Goal: Information Seeking & Learning: Compare options

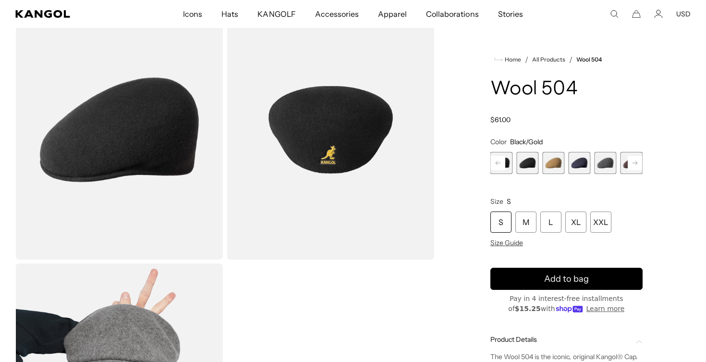
scroll to position [0, 198]
click at [503, 163] on rect at bounding box center [498, 163] width 14 height 14
click at [532, 161] on span "9 of 21" at bounding box center [527, 163] width 22 height 22
click at [553, 163] on span "10 of 21" at bounding box center [553, 163] width 22 height 22
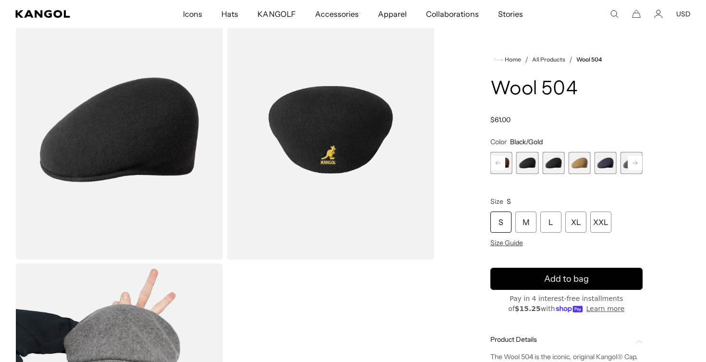
click at [127, 131] on img "Gallery Viewer" at bounding box center [118, 129] width 207 height 259
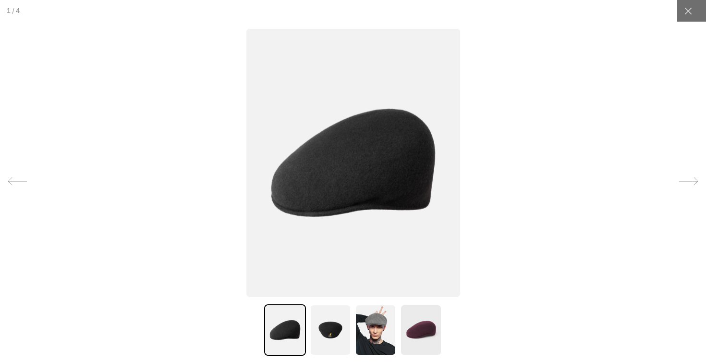
scroll to position [0, 0]
click at [331, 338] on img at bounding box center [330, 329] width 41 height 51
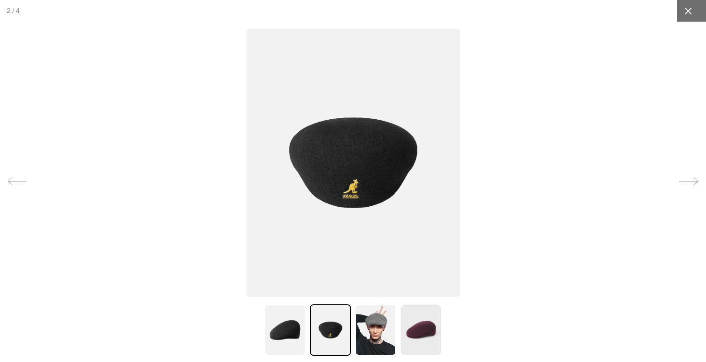
click at [693, 8] on icon at bounding box center [688, 11] width 10 height 10
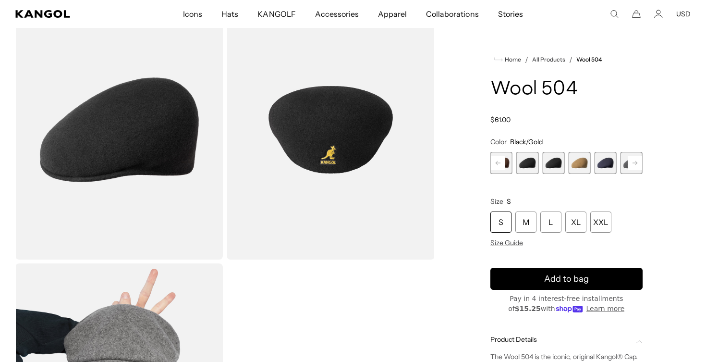
scroll to position [0, 198]
click at [503, 164] on rect at bounding box center [498, 163] width 14 height 14
click at [529, 166] on span "8 of 21" at bounding box center [527, 163] width 22 height 22
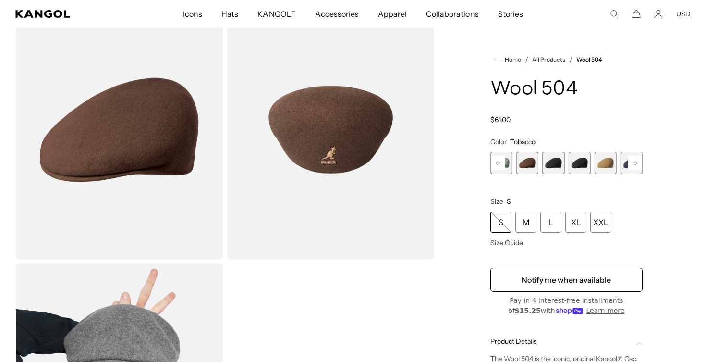
click at [501, 165] on rect at bounding box center [498, 163] width 14 height 14
click at [525, 166] on span "7 of 21" at bounding box center [527, 163] width 22 height 22
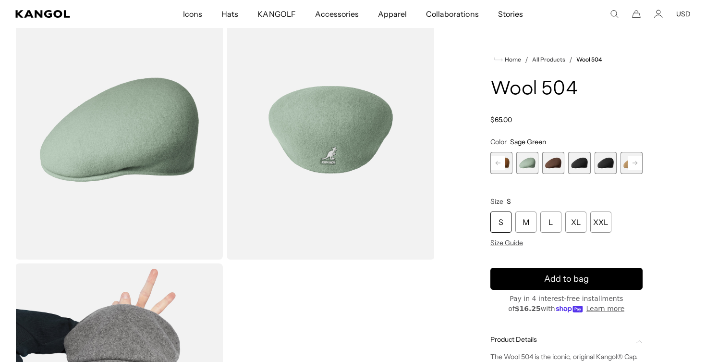
scroll to position [0, 198]
click at [501, 163] on rect at bounding box center [498, 163] width 14 height 14
click at [525, 165] on span "6 of 21" at bounding box center [527, 163] width 22 height 22
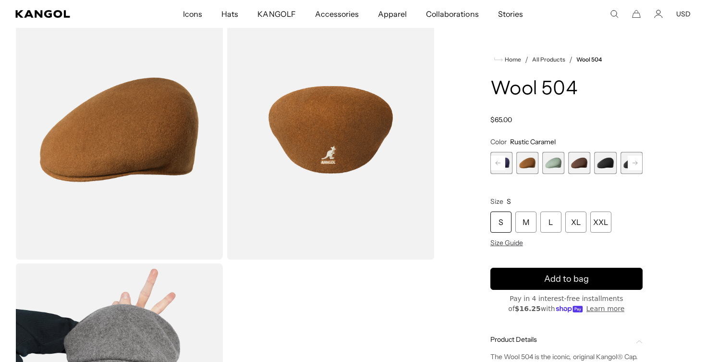
click at [499, 163] on icon at bounding box center [498, 163] width 5 height 4
click at [527, 167] on span "5 of 21" at bounding box center [527, 163] width 22 height 22
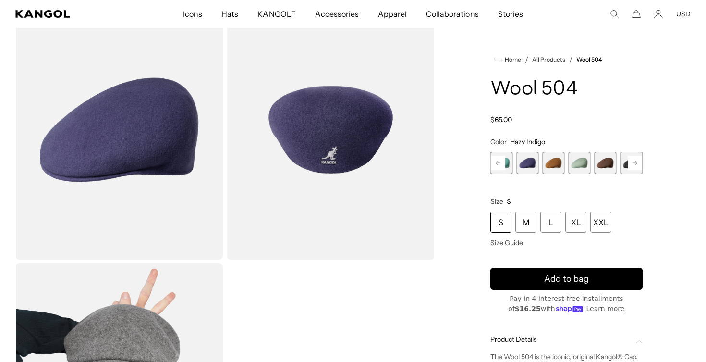
click at [501, 165] on rect at bounding box center [498, 163] width 14 height 14
click at [510, 165] on span "3 of 21" at bounding box center [501, 163] width 22 height 22
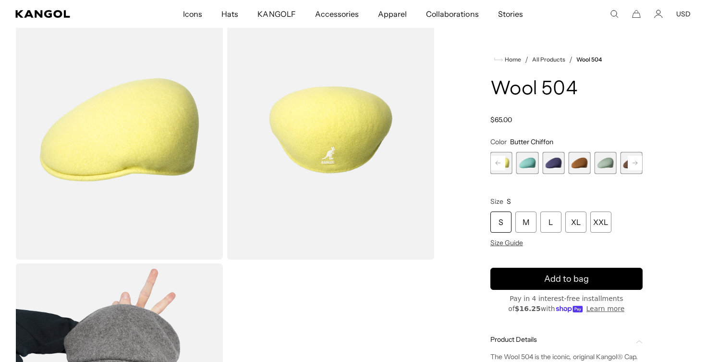
click at [499, 163] on icon at bounding box center [498, 163] width 5 height 4
click at [507, 165] on span "2 of 21" at bounding box center [501, 163] width 22 height 22
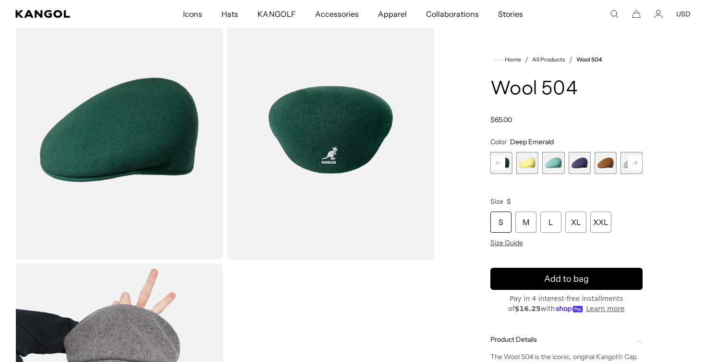
click at [501, 165] on rect at bounding box center [498, 163] width 14 height 14
click at [509, 167] on span "1 of 21" at bounding box center [501, 163] width 22 height 22
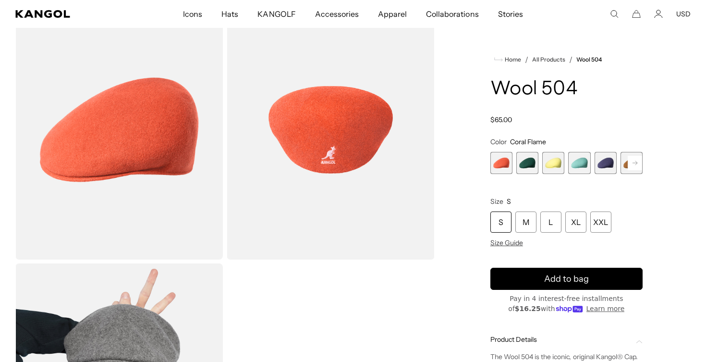
click at [529, 176] on variant-selects "Color Coral Flame Previous Next Coral Flame Variant sold out or unavailable Dee…" at bounding box center [566, 192] width 152 height 110
